Goal: Transaction & Acquisition: Download file/media

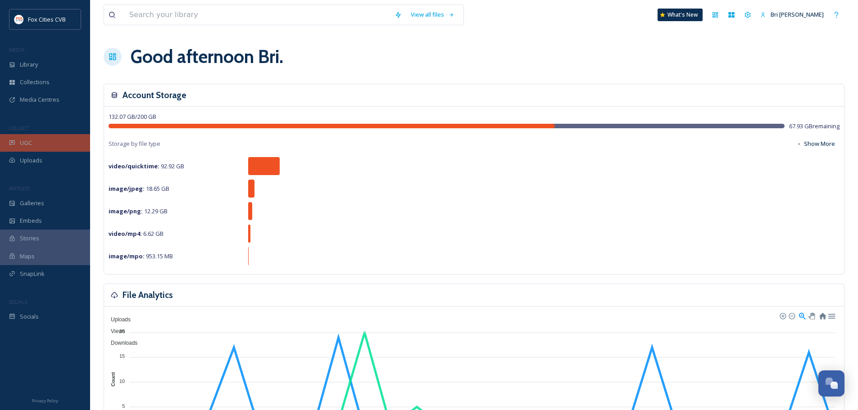
click at [31, 147] on span "UGC" at bounding box center [26, 143] width 12 height 9
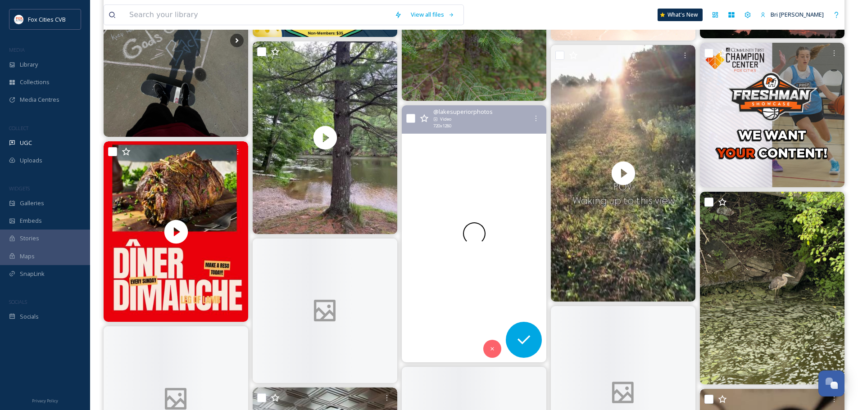
scroll to position [856, 0]
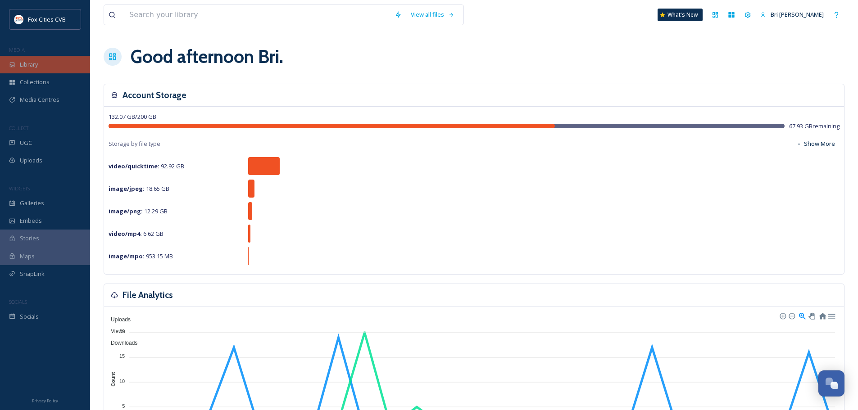
click at [41, 71] on div "Library" at bounding box center [45, 65] width 90 height 18
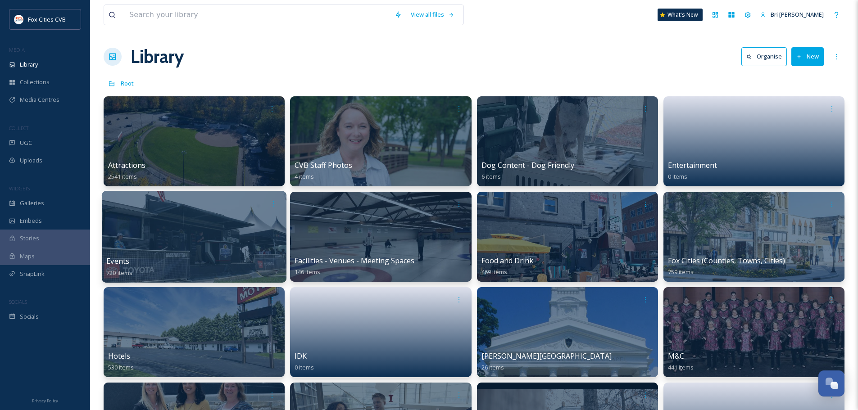
click at [231, 239] on div at bounding box center [194, 237] width 185 height 92
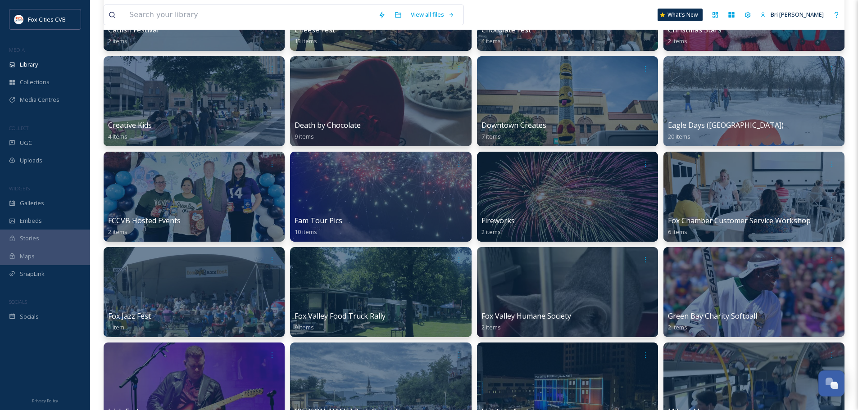
scroll to position [360, 0]
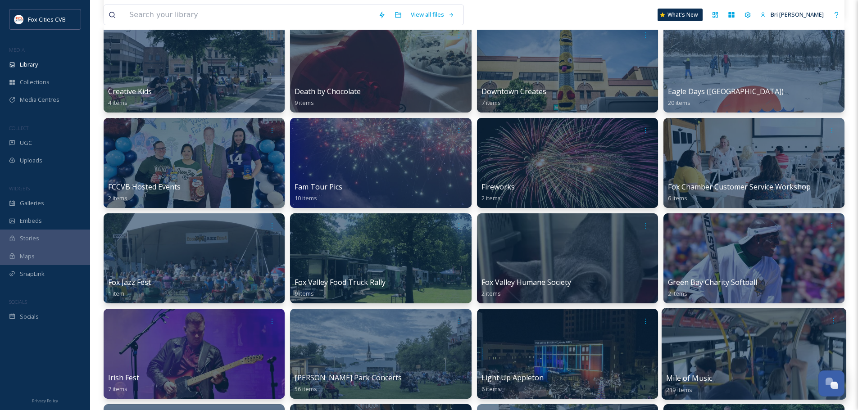
click at [724, 349] on div at bounding box center [754, 354] width 185 height 92
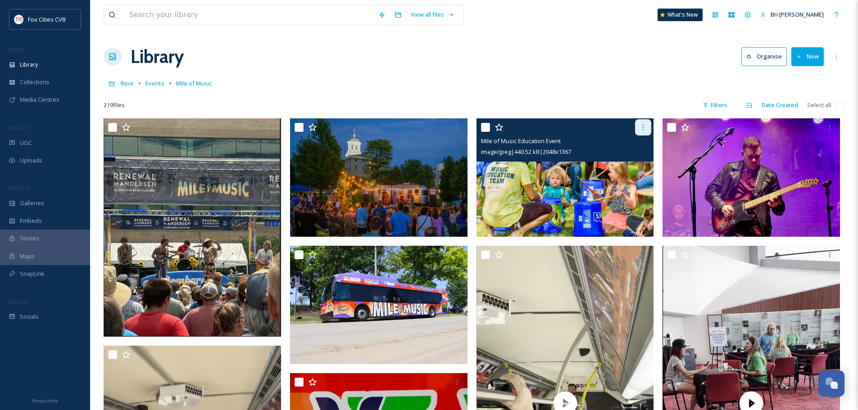
click at [639, 128] on div at bounding box center [643, 127] width 16 height 16
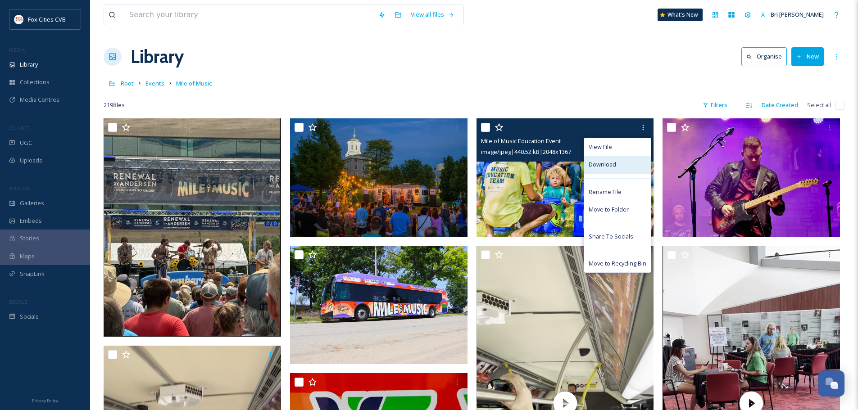
click at [607, 168] on span "Download" at bounding box center [602, 164] width 27 height 9
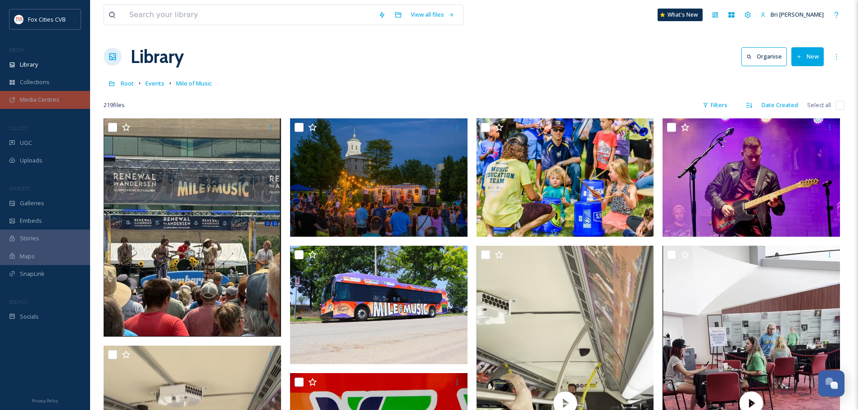
click at [49, 97] on span "Media Centres" at bounding box center [40, 99] width 40 height 9
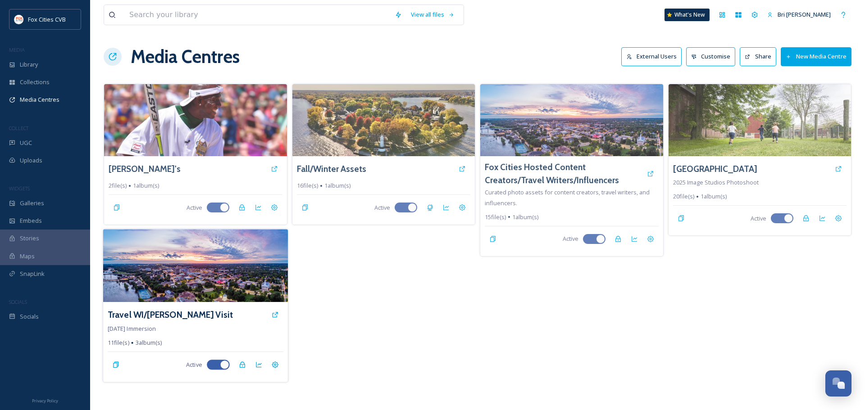
click at [118, 299] on img at bounding box center [195, 266] width 185 height 73
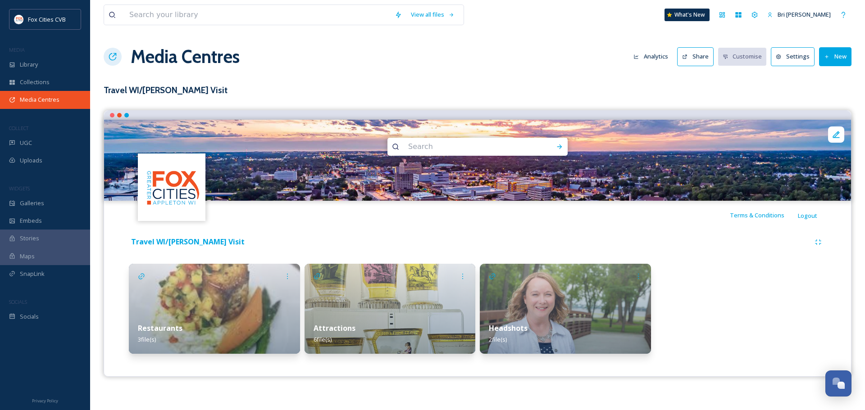
click at [44, 96] on span "Media Centres" at bounding box center [40, 99] width 40 height 9
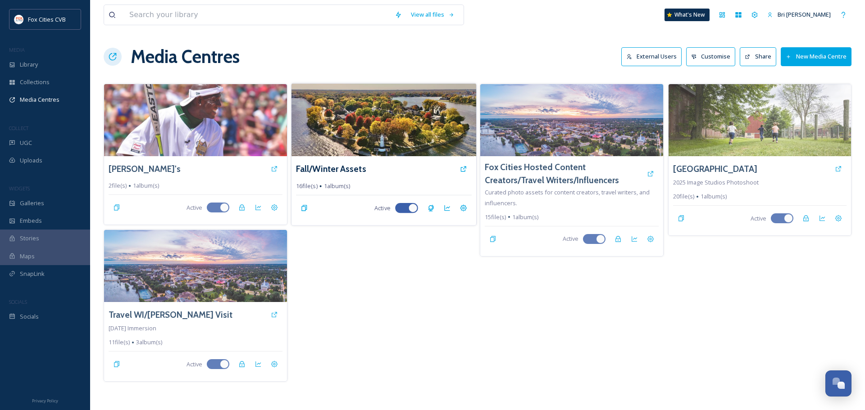
click at [367, 148] on img at bounding box center [383, 119] width 185 height 73
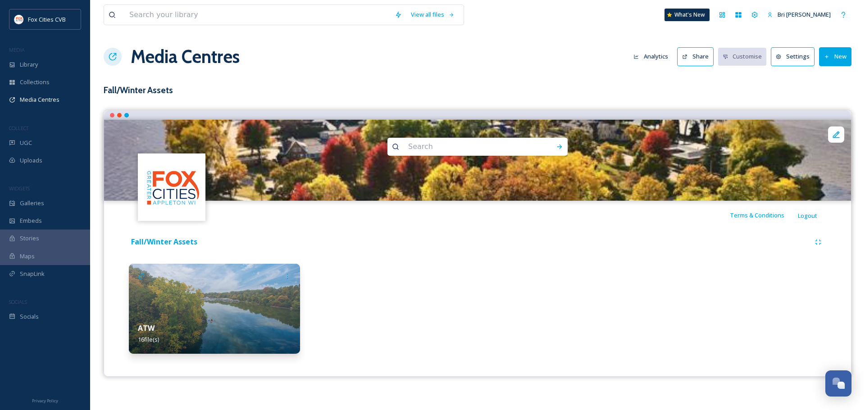
click at [203, 321] on div "ATW 16 file(s)" at bounding box center [214, 334] width 171 height 40
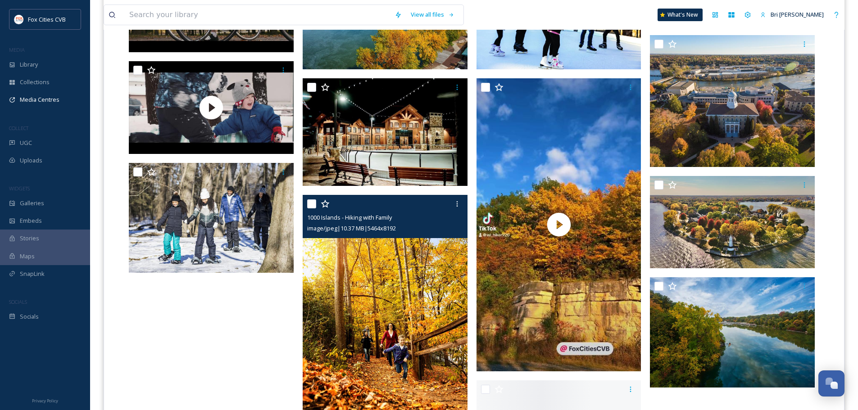
scroll to position [495, 0]
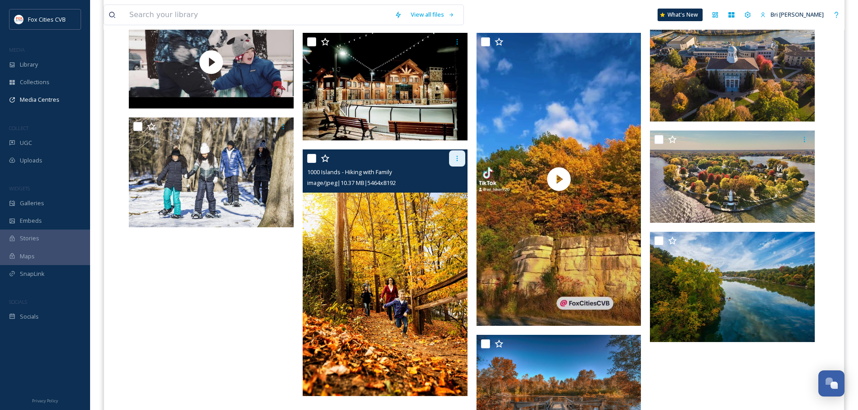
click at [458, 159] on icon at bounding box center [456, 158] width 7 height 7
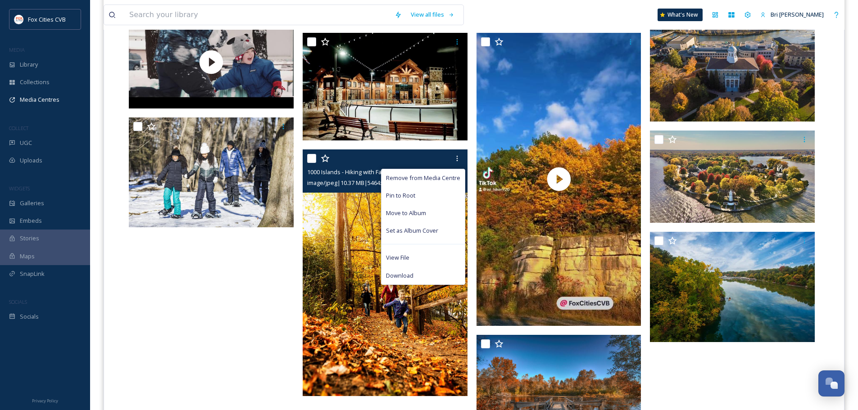
click at [416, 272] on div "Download" at bounding box center [422, 276] width 83 height 18
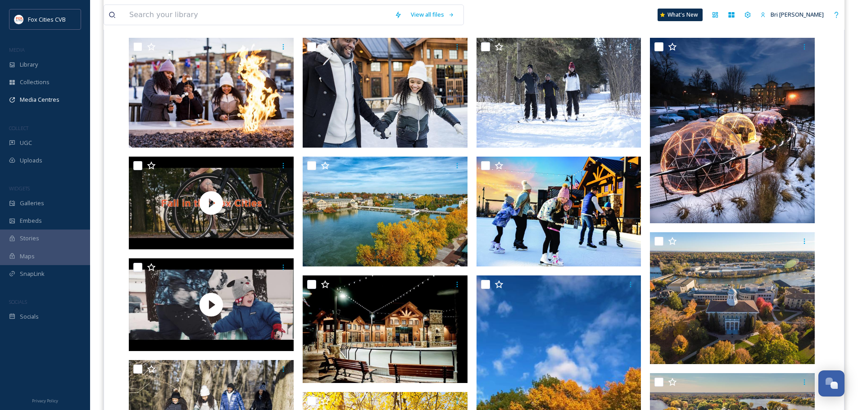
scroll to position [225, 0]
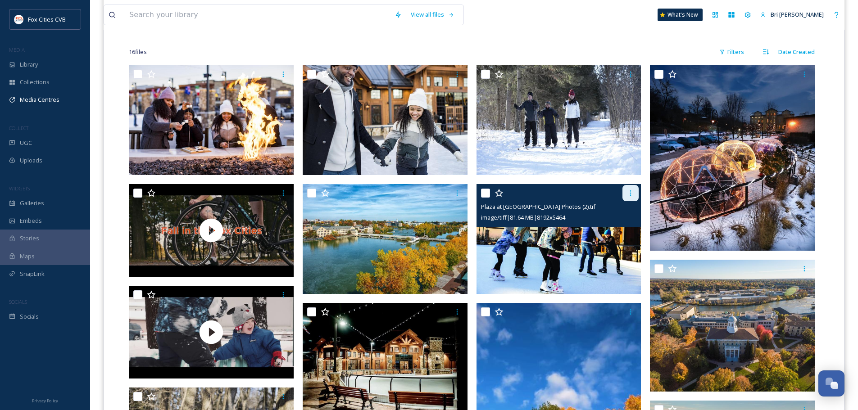
click at [635, 195] on div at bounding box center [630, 193] width 16 height 16
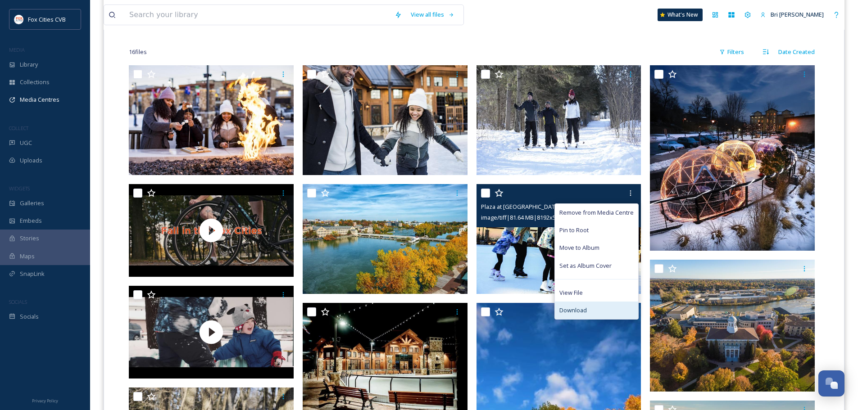
click at [591, 309] on div "Download" at bounding box center [596, 311] width 83 height 18
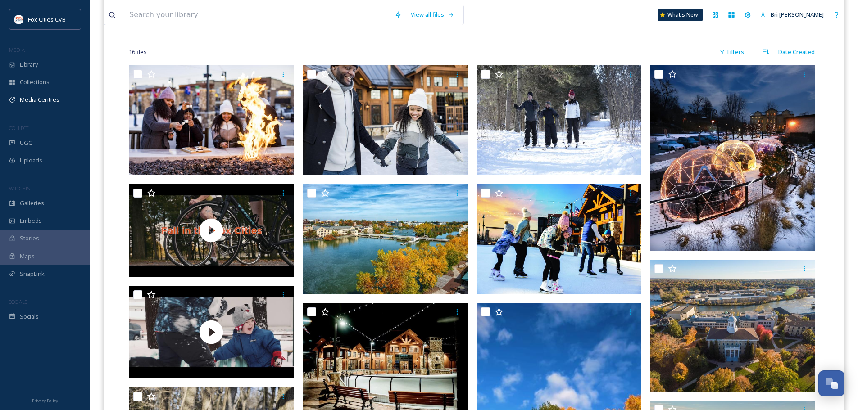
click at [646, 255] on div at bounding box center [474, 392] width 690 height 654
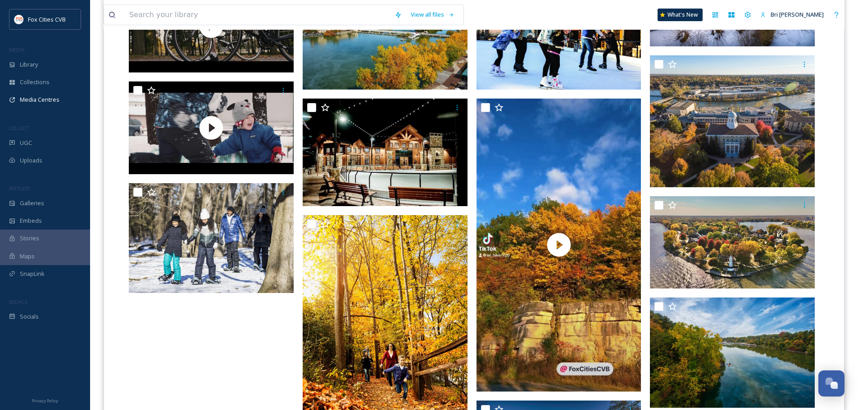
scroll to position [450, 0]
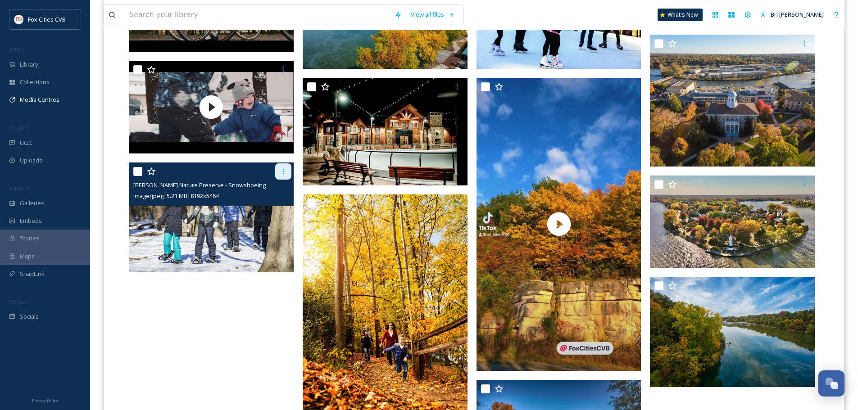
click at [284, 168] on icon at bounding box center [283, 171] width 7 height 7
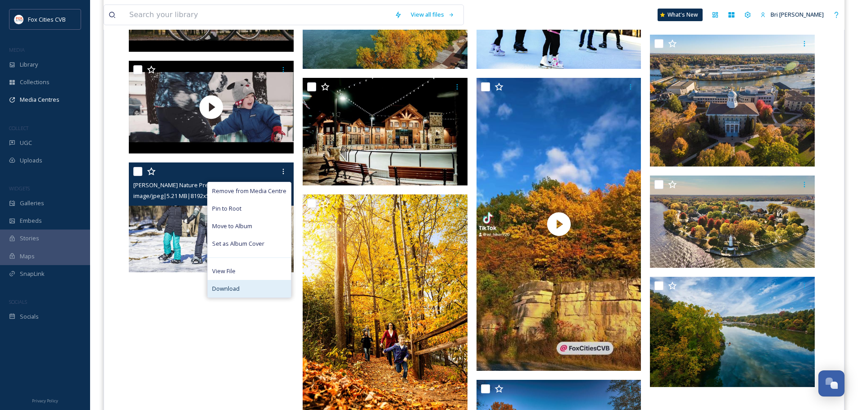
click at [256, 285] on div "Download" at bounding box center [249, 289] width 83 height 18
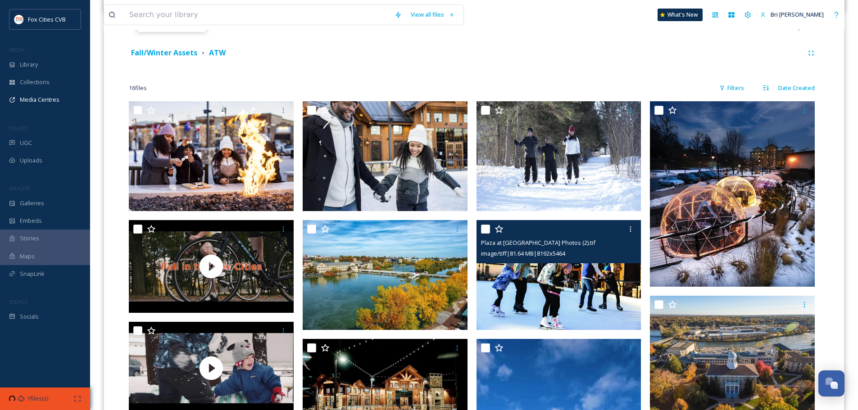
scroll to position [180, 0]
